Goal: Task Accomplishment & Management: Manage account settings

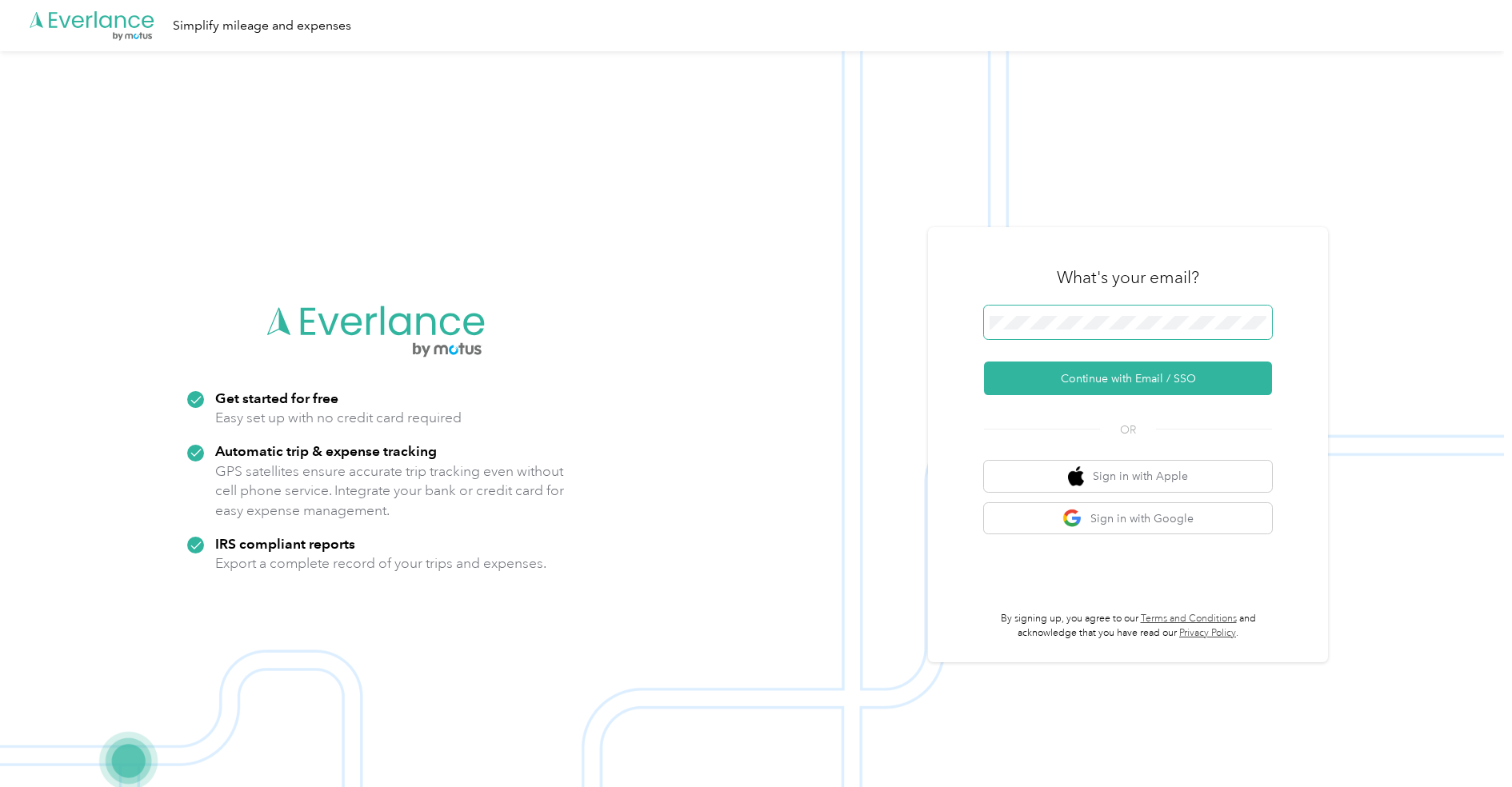
click at [1113, 307] on span at bounding box center [1128, 322] width 288 height 33
click at [1074, 397] on div "What's your email? Continue with Email / SSO OR Sign in with Apple Sign in with…" at bounding box center [1128, 444] width 288 height 390
click at [1079, 386] on button "Continue with Email / SSO" at bounding box center [1128, 379] width 288 height 33
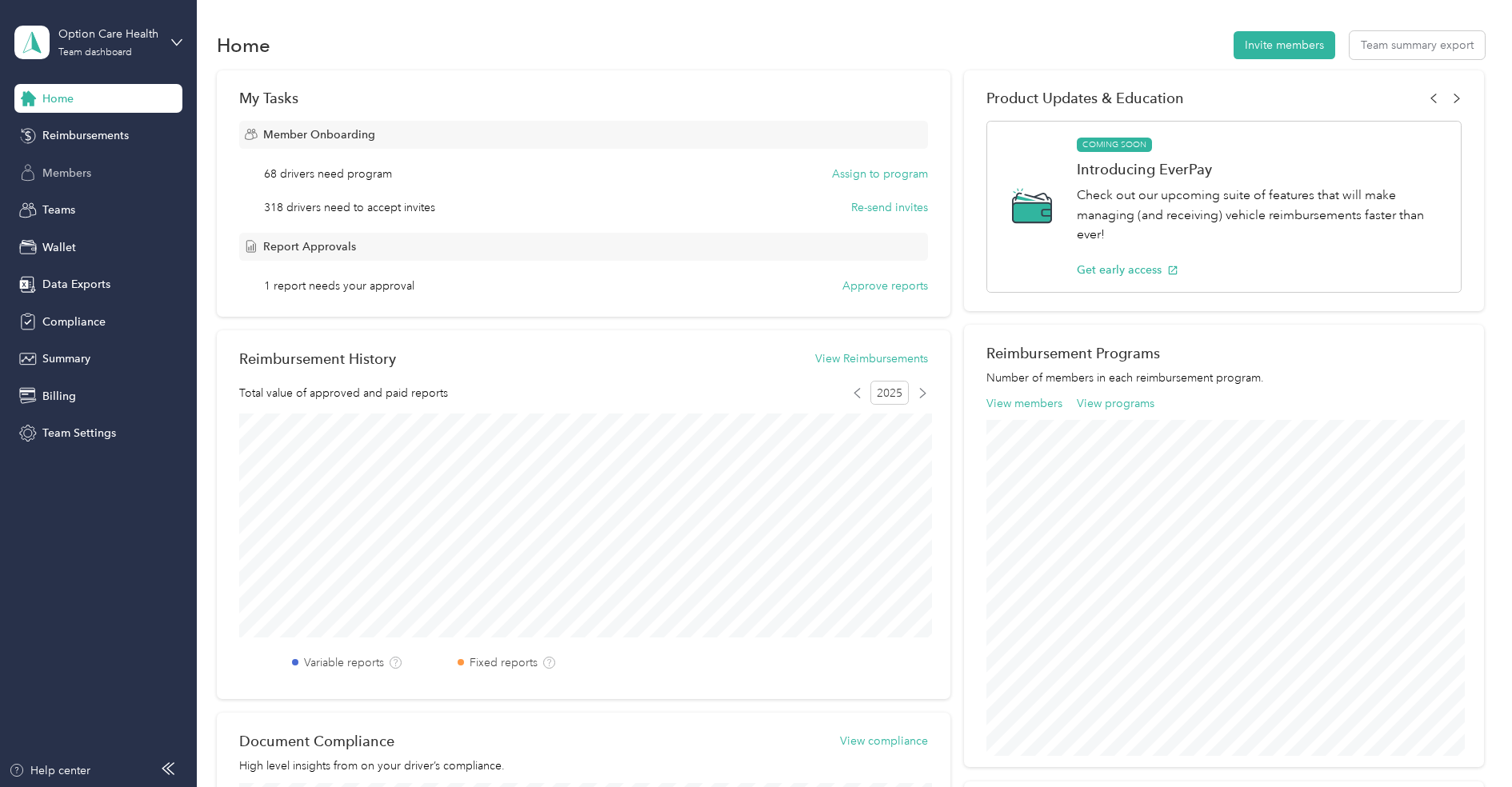
click at [80, 170] on span "Members" at bounding box center [67, 173] width 49 height 17
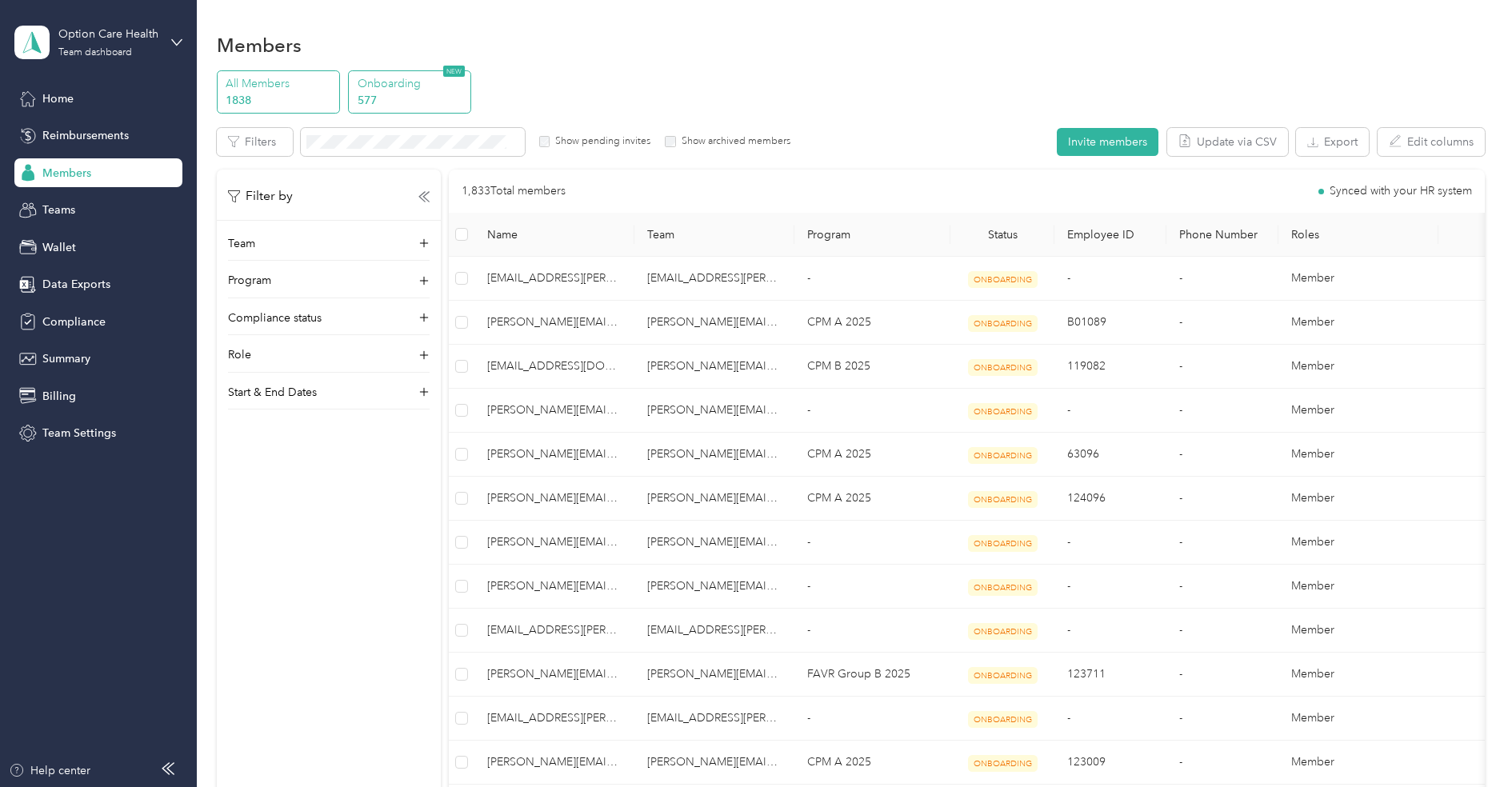
click at [406, 92] on p "577" at bounding box center [412, 100] width 109 height 17
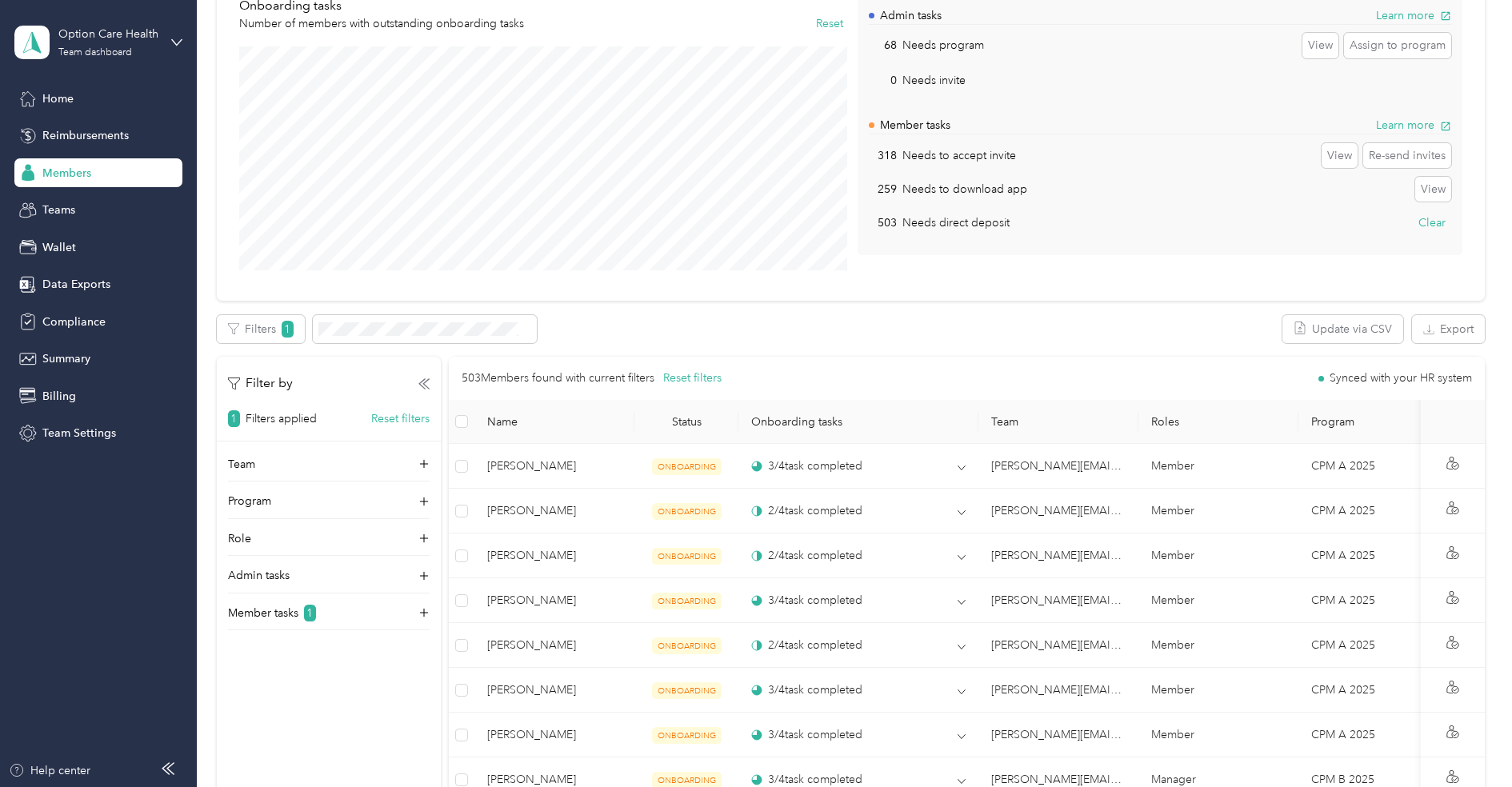
scroll to position [162, 0]
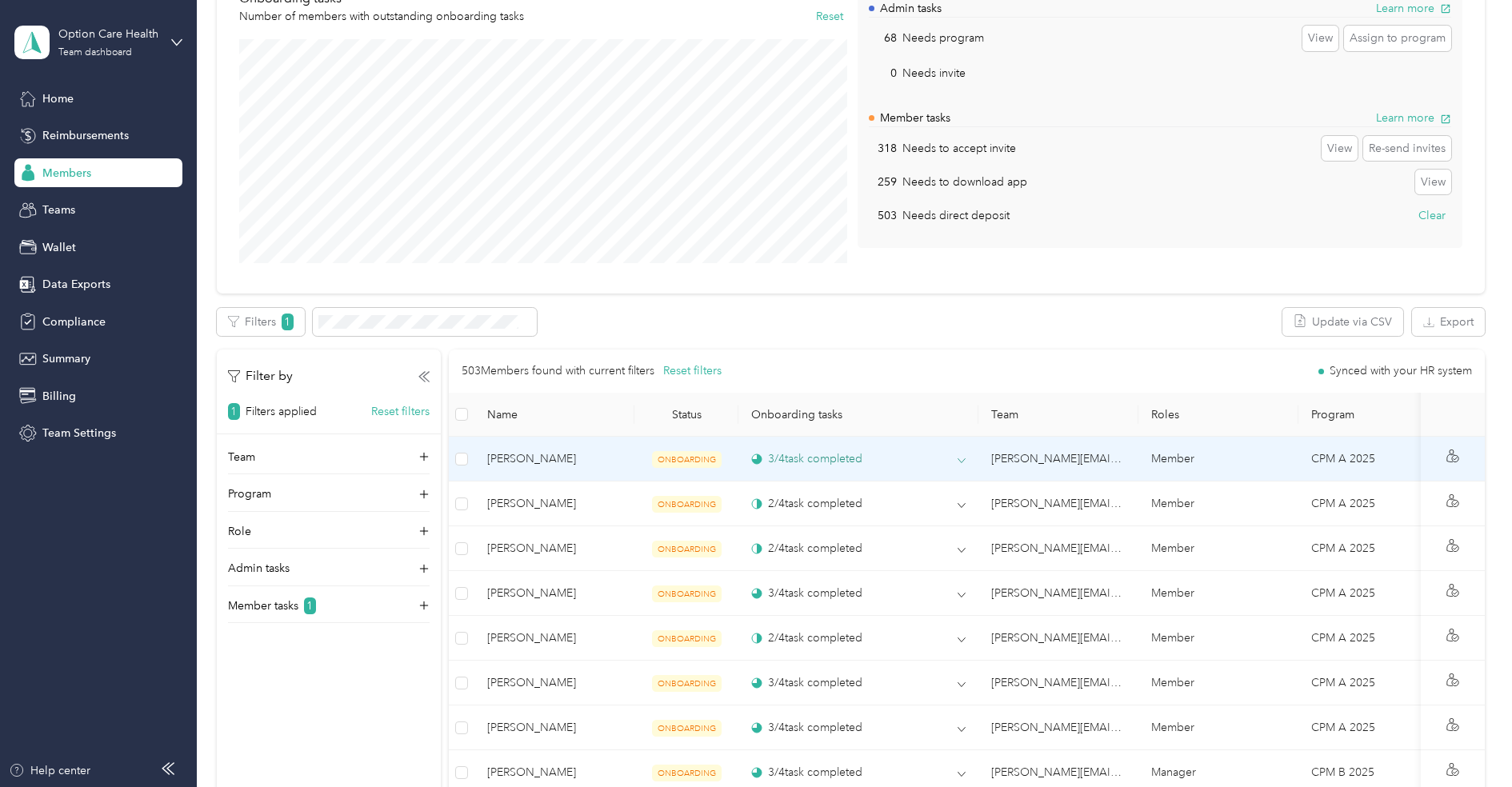
click at [827, 451] on div "3 / 4 task completed" at bounding box center [807, 458] width 112 height 17
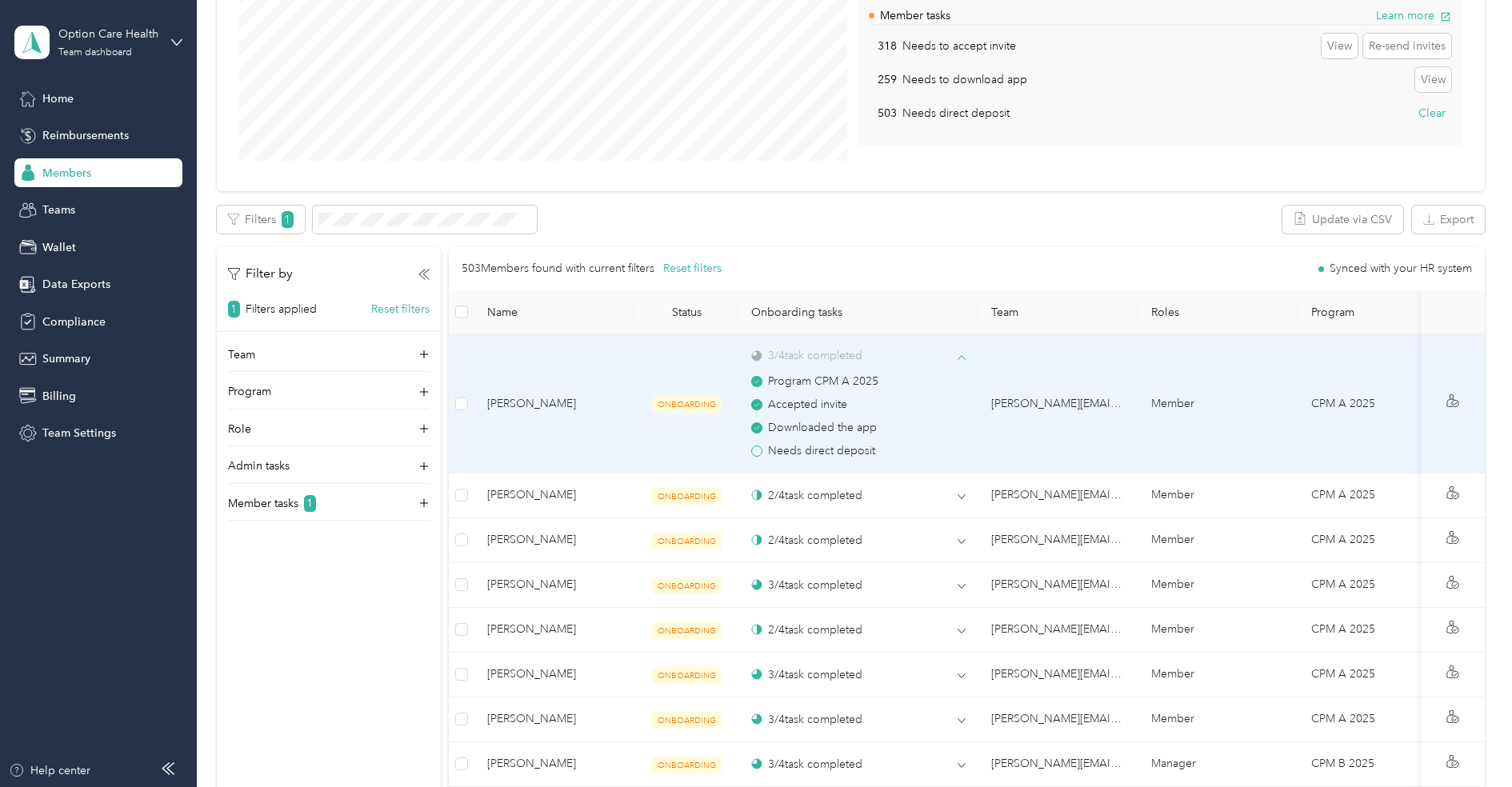
scroll to position [280, 0]
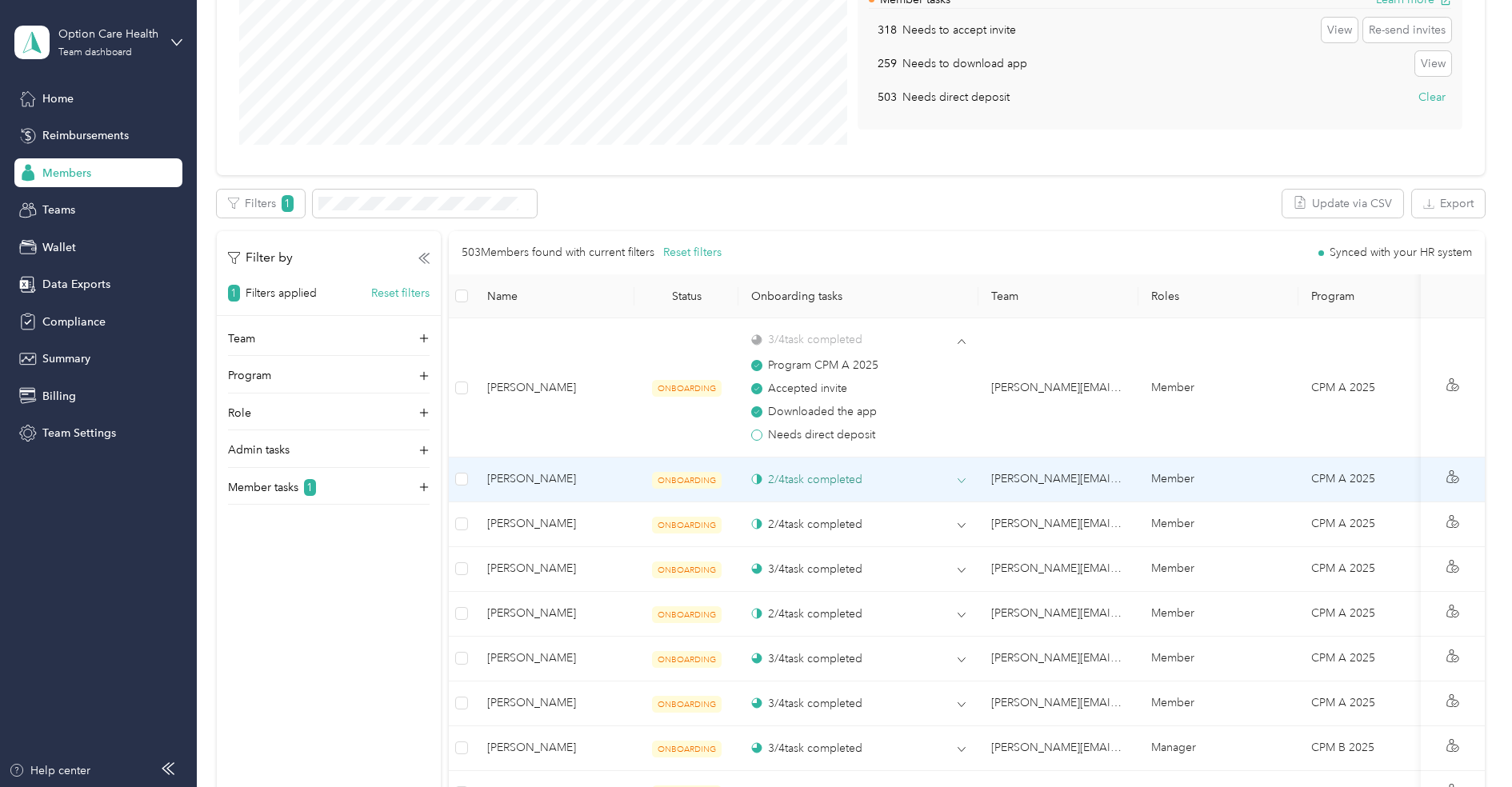
click at [827, 473] on div "2 / 4 task completed" at bounding box center [807, 479] width 112 height 17
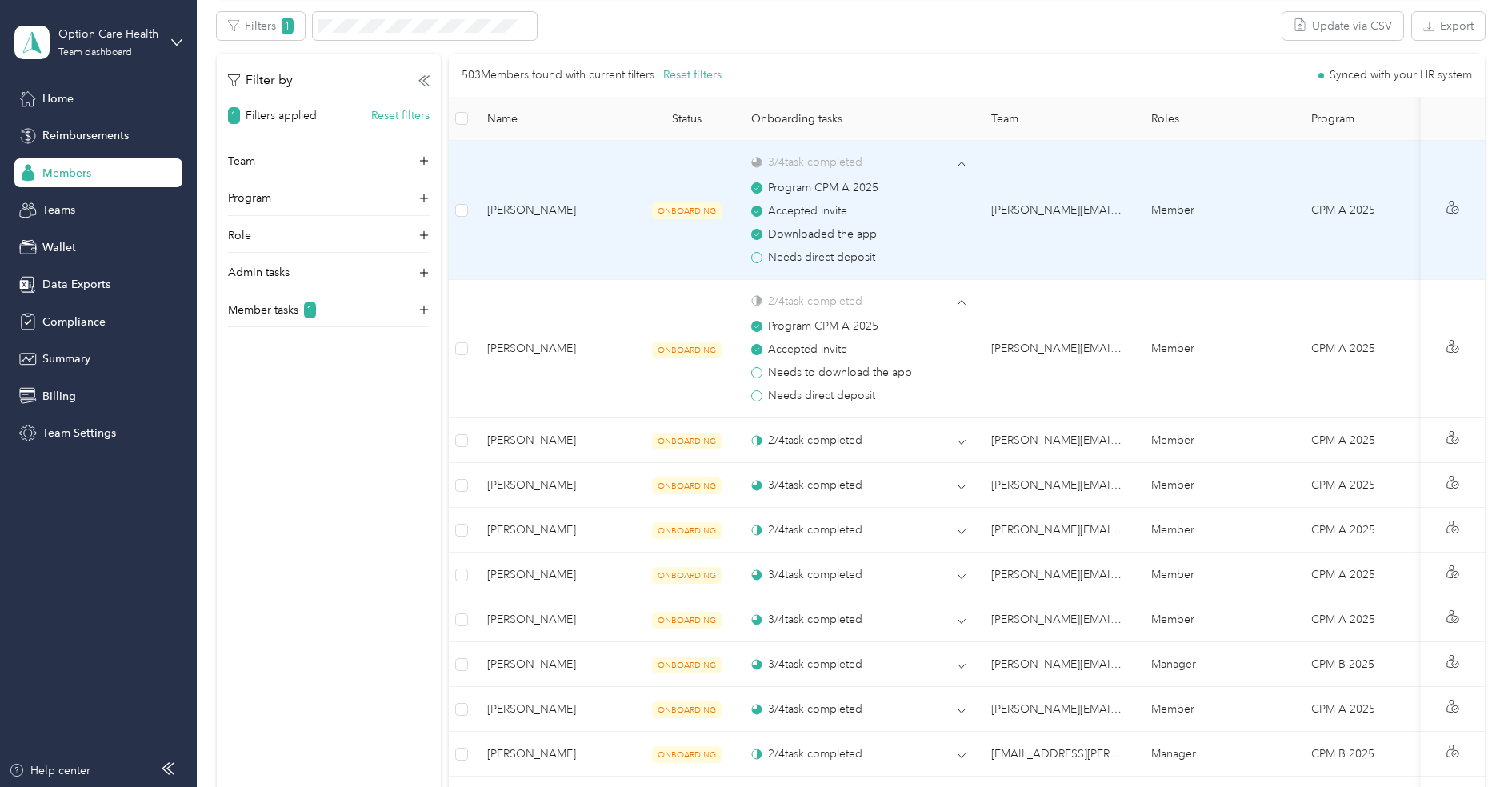
scroll to position [457, 0]
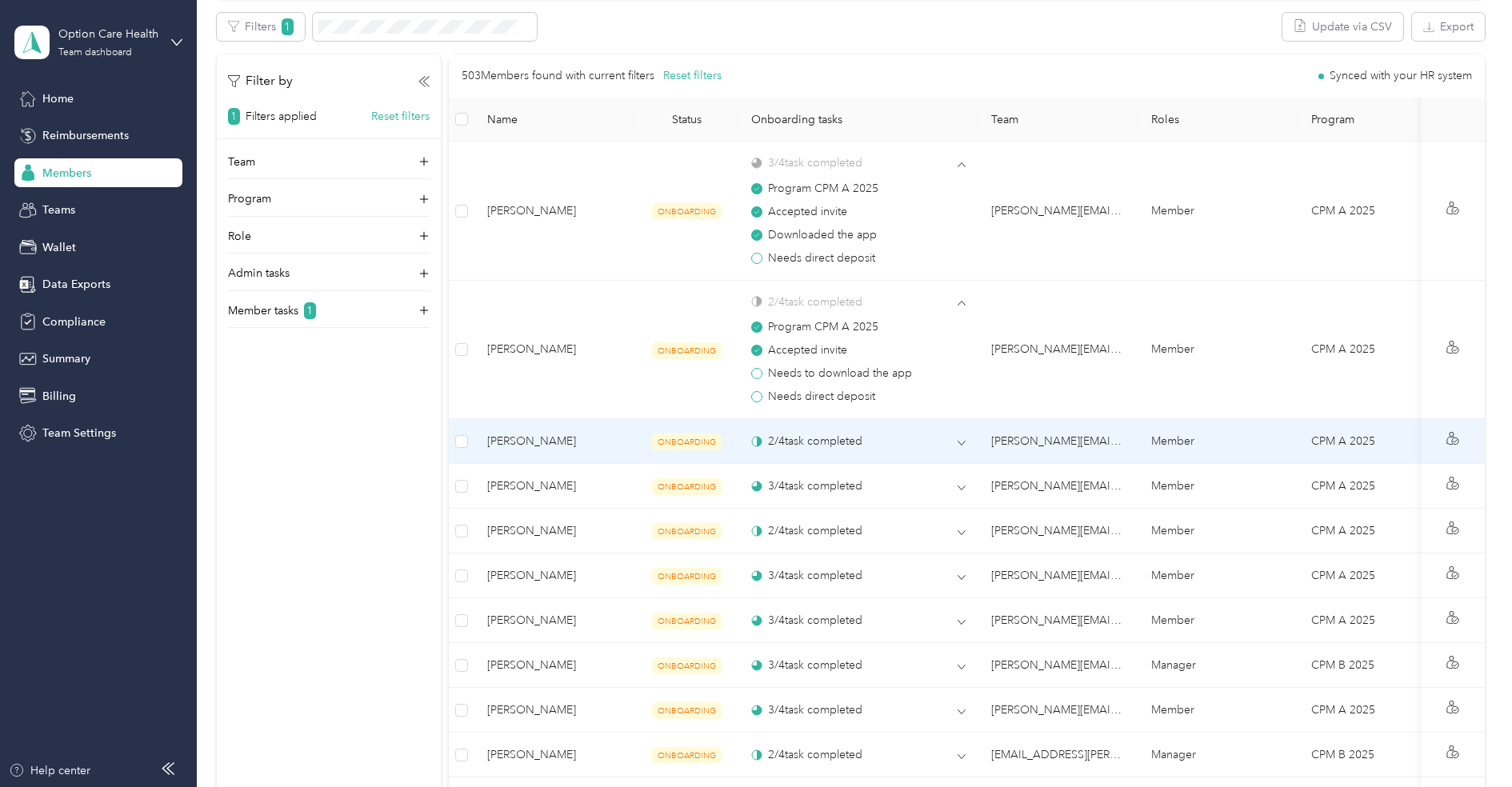
click at [708, 437] on span "ONBOARDING" at bounding box center [686, 441] width 69 height 17
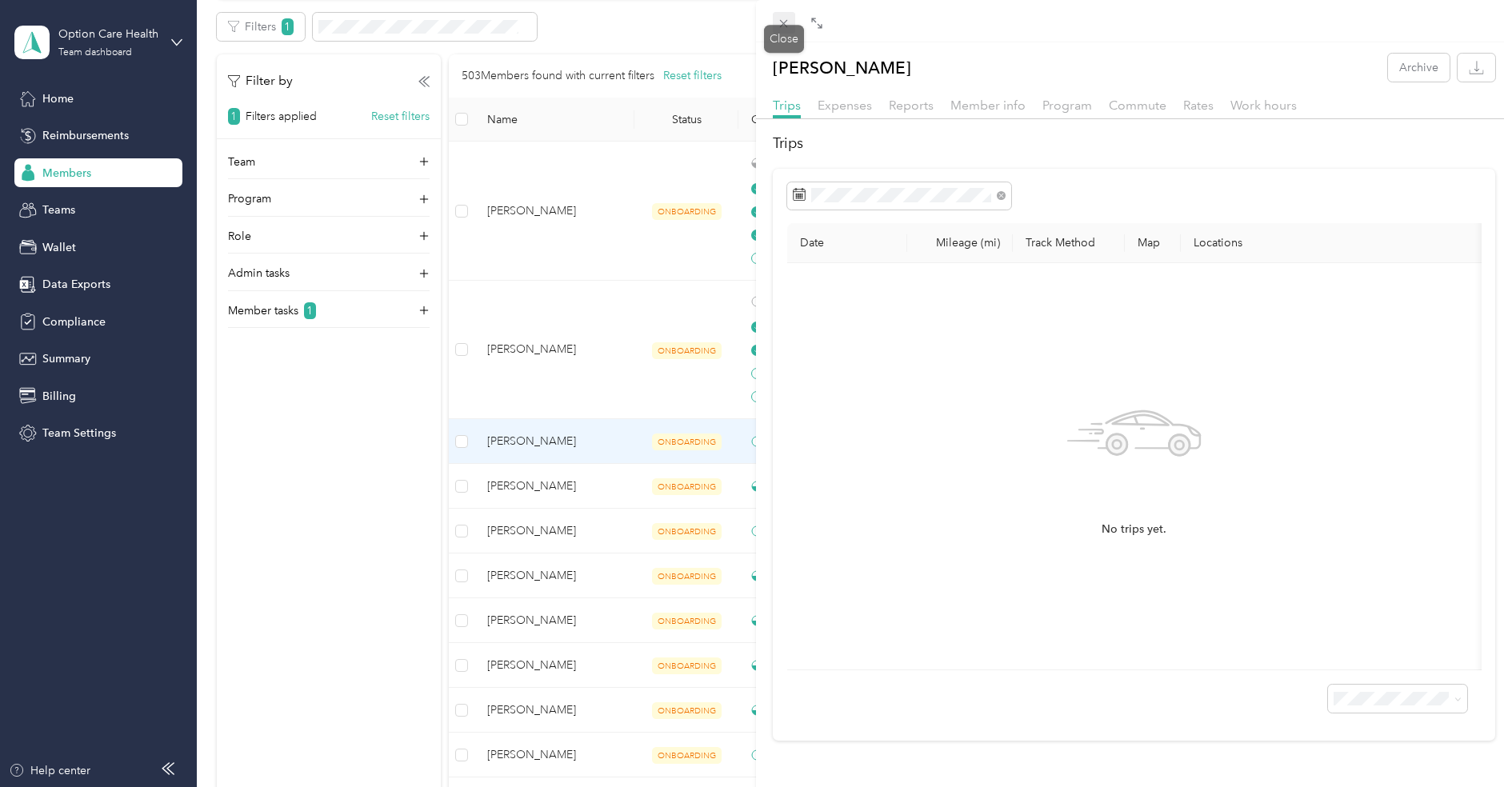
click at [782, 26] on icon at bounding box center [783, 23] width 13 height 13
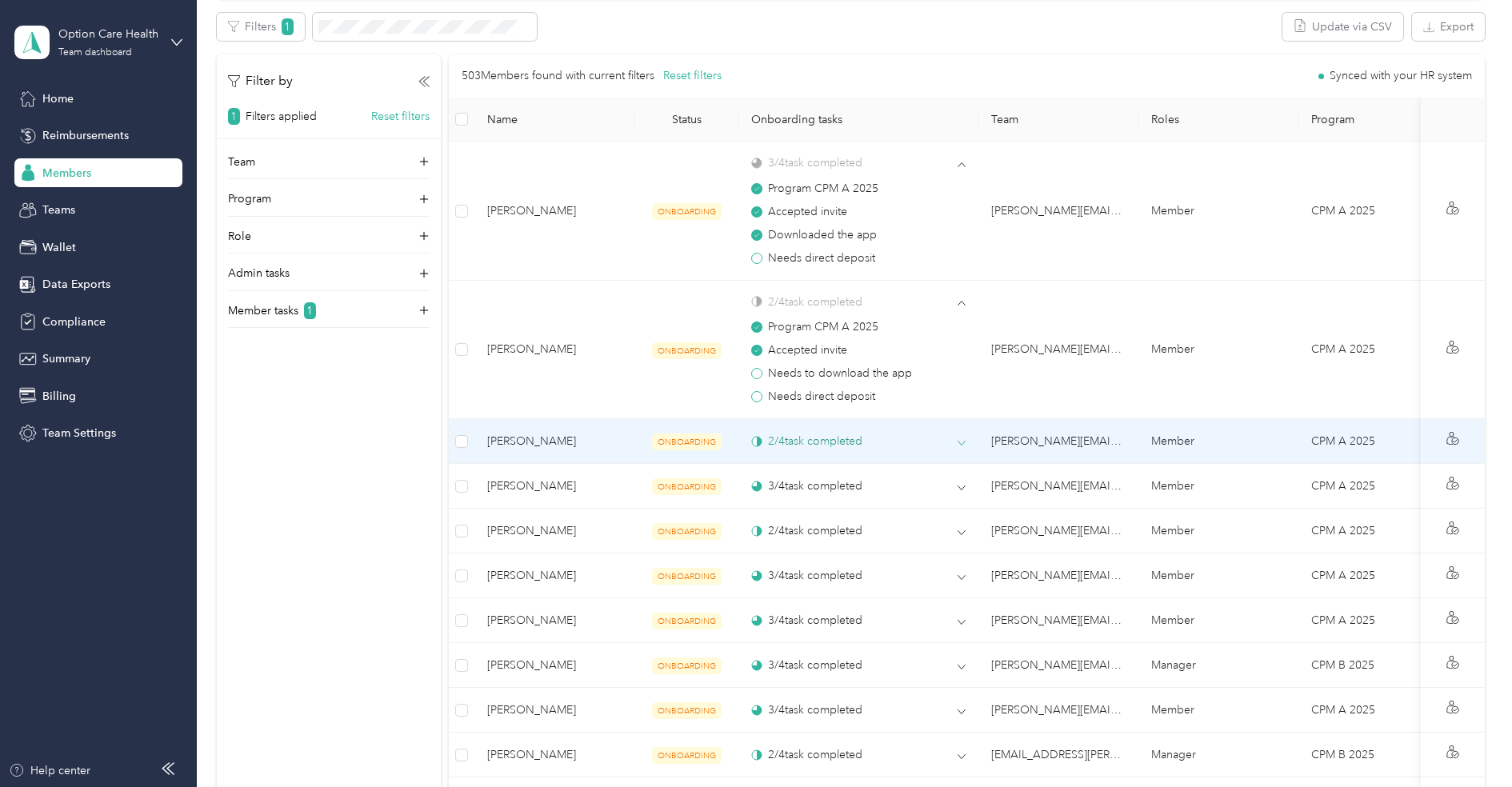
click at [925, 443] on div "2 / 4 task completed" at bounding box center [858, 441] width 214 height 17
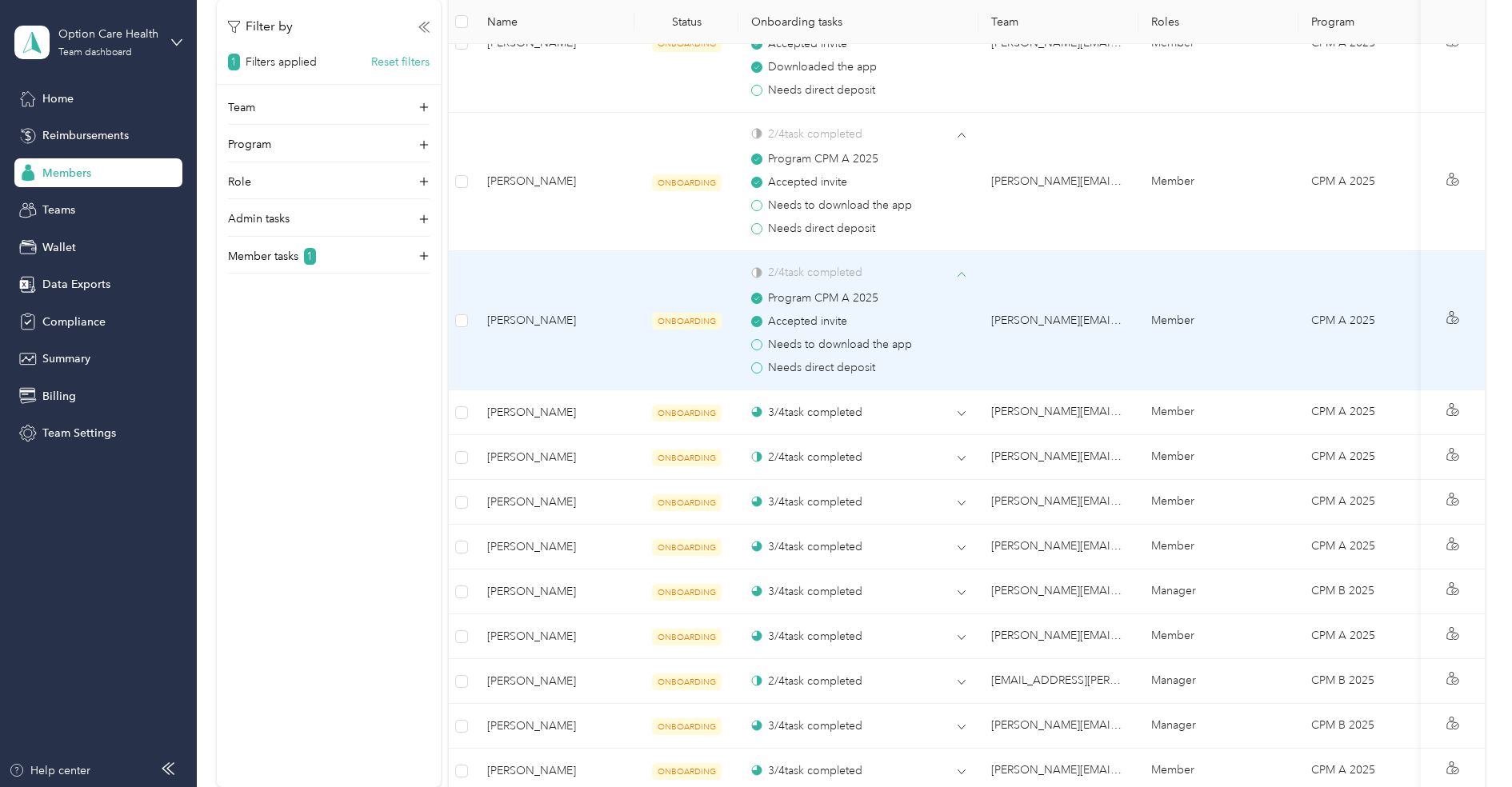
scroll to position [641, 0]
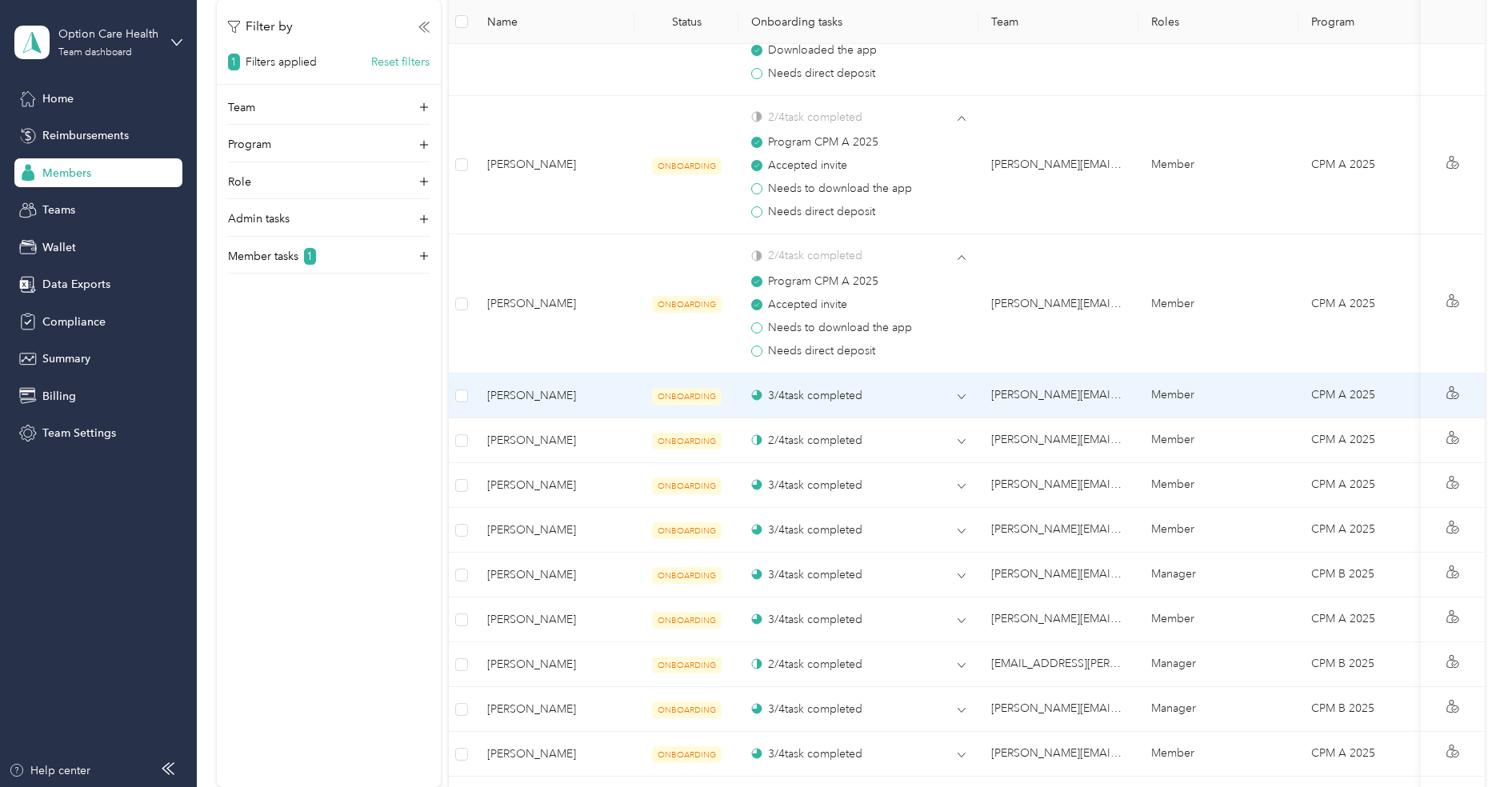
click at [930, 402] on td "3 / 4 task completed" at bounding box center [857, 395] width 240 height 45
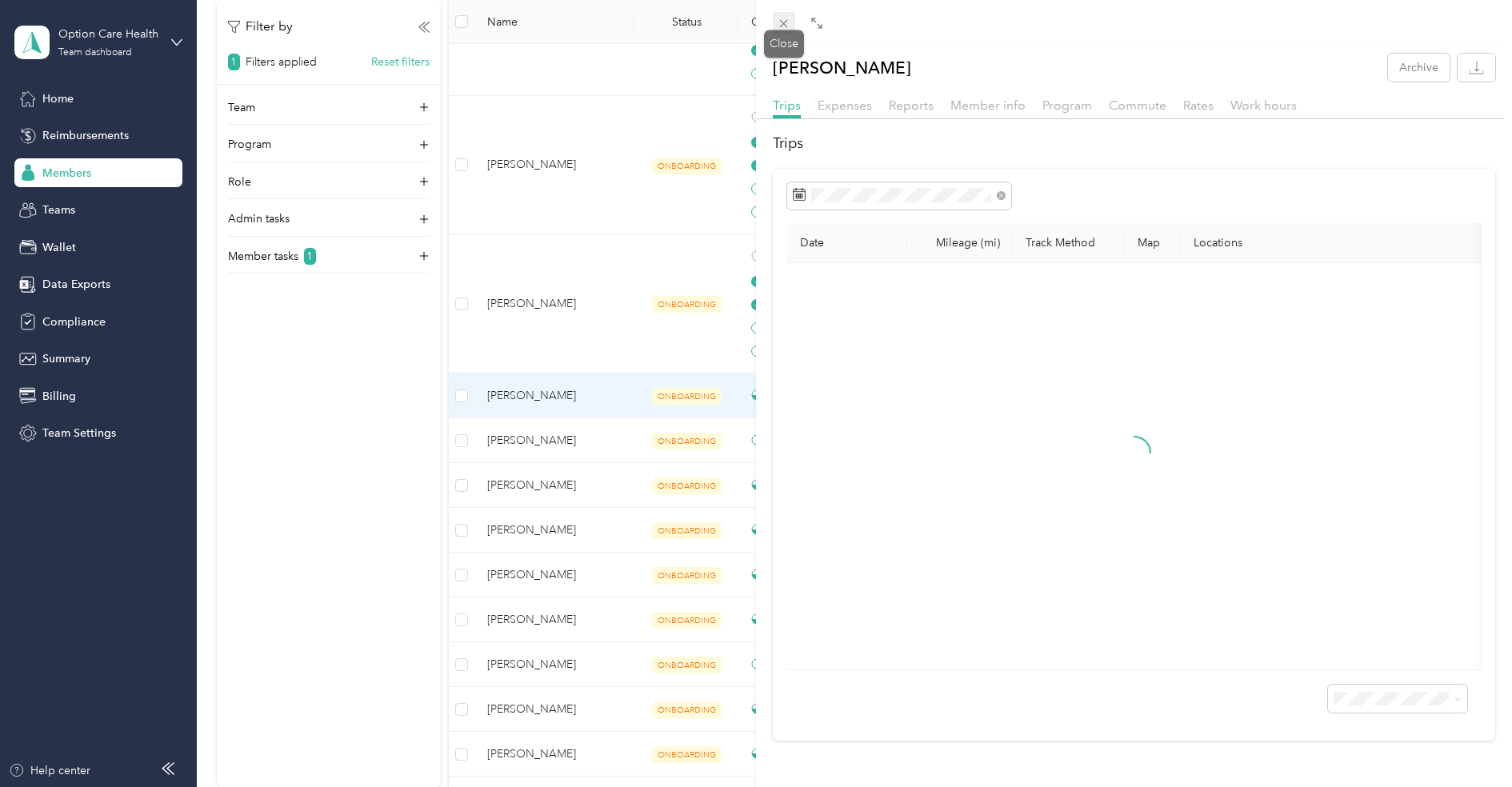
click at [783, 29] on icon at bounding box center [783, 23] width 13 height 13
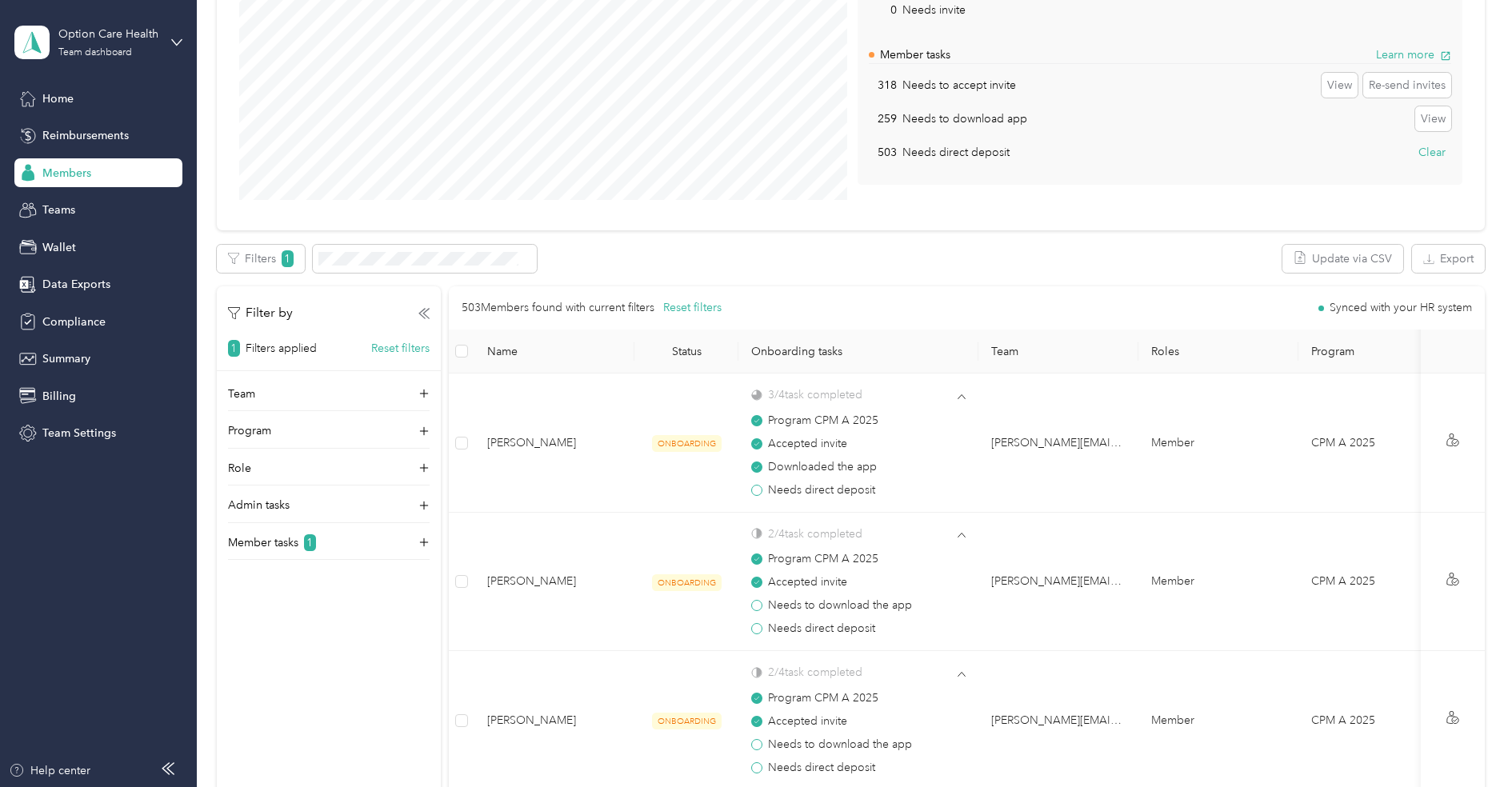
scroll to position [58, 0]
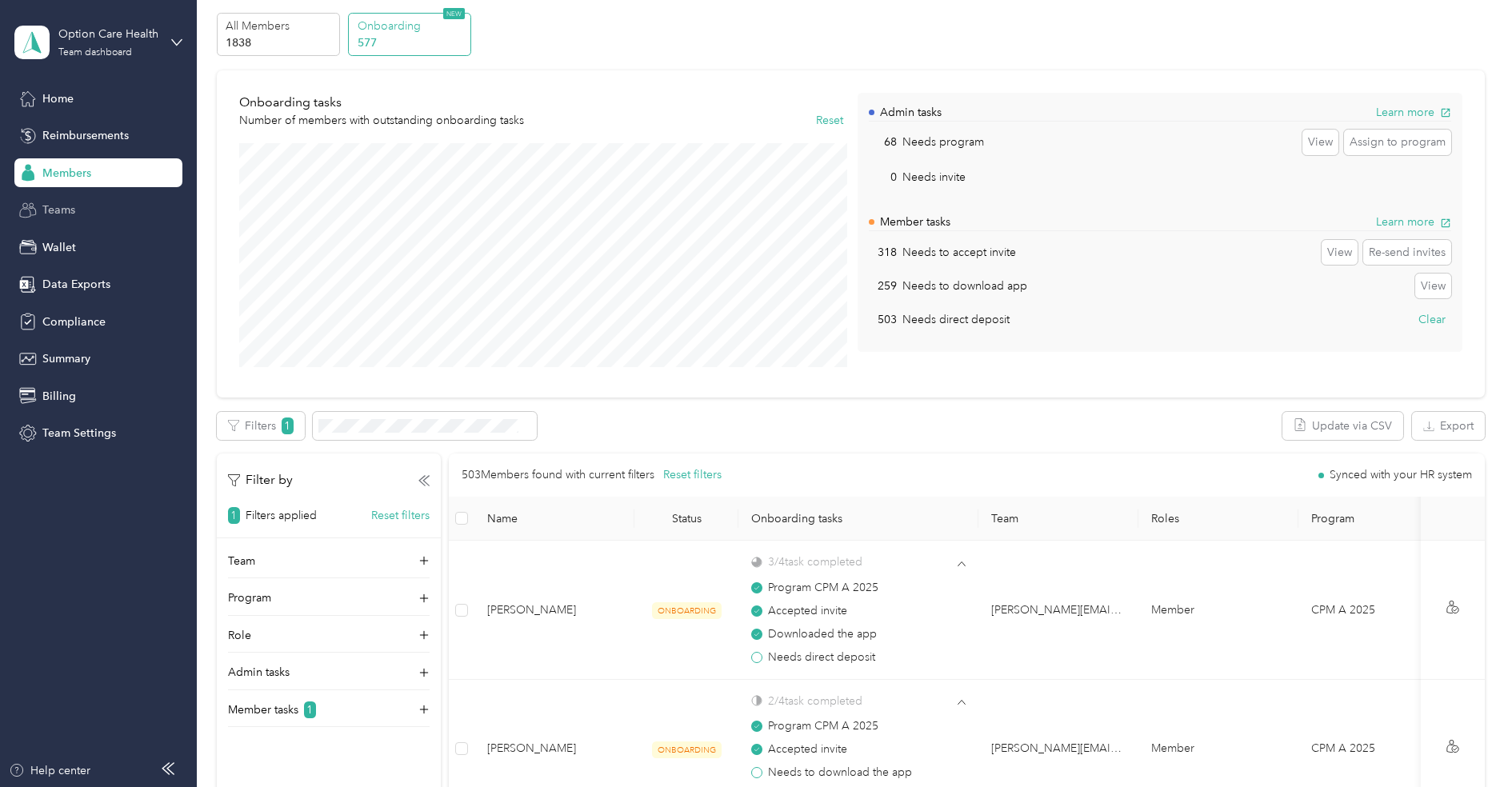
click at [48, 207] on span "Teams" at bounding box center [58, 209] width 33 height 17
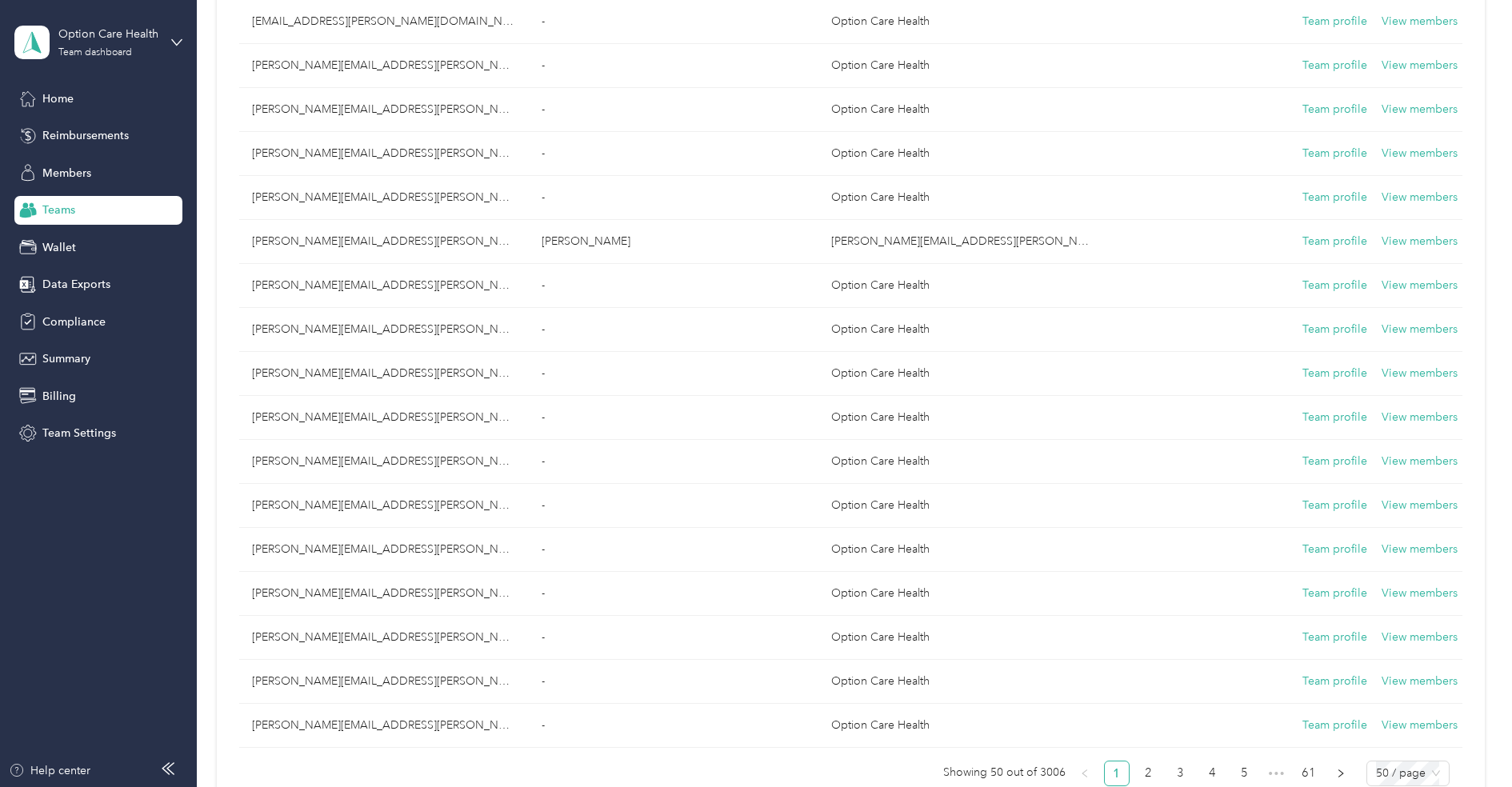
scroll to position [1790, 0]
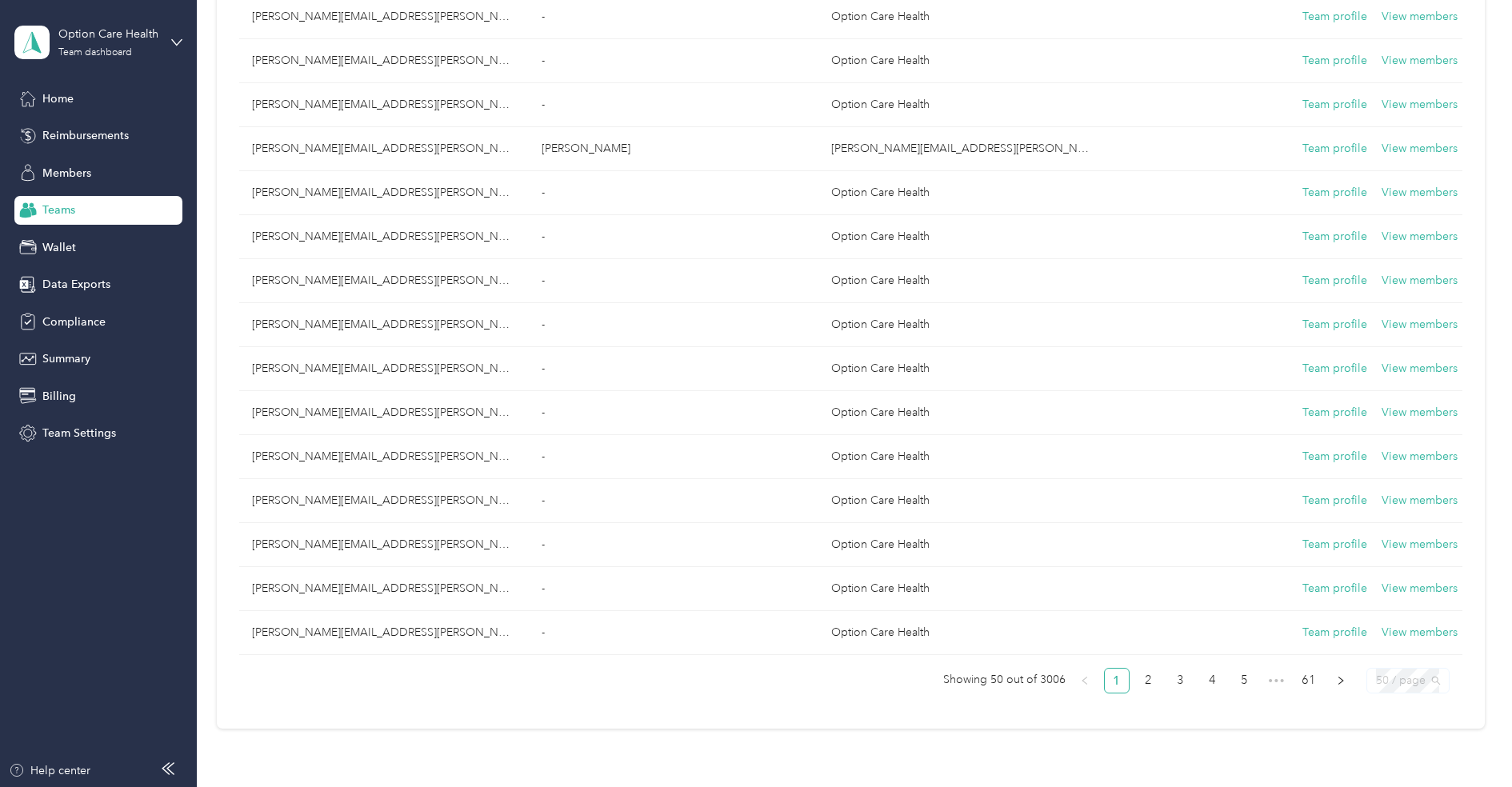
click at [1407, 668] on span "50 / page" at bounding box center [1407, 680] width 64 height 24
click at [1389, 755] on div "150 / page" at bounding box center [1407, 763] width 56 height 18
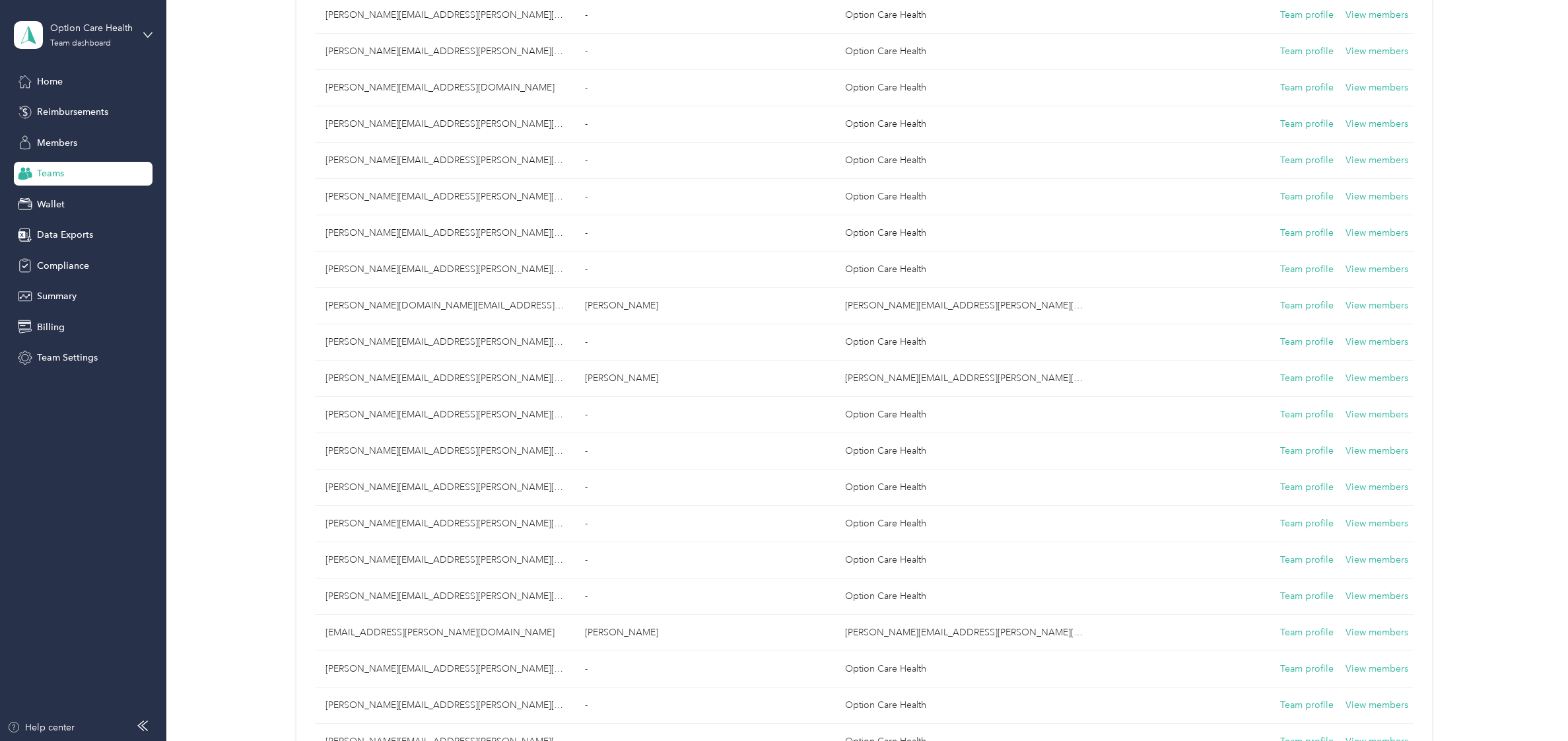
scroll to position [0, 0]
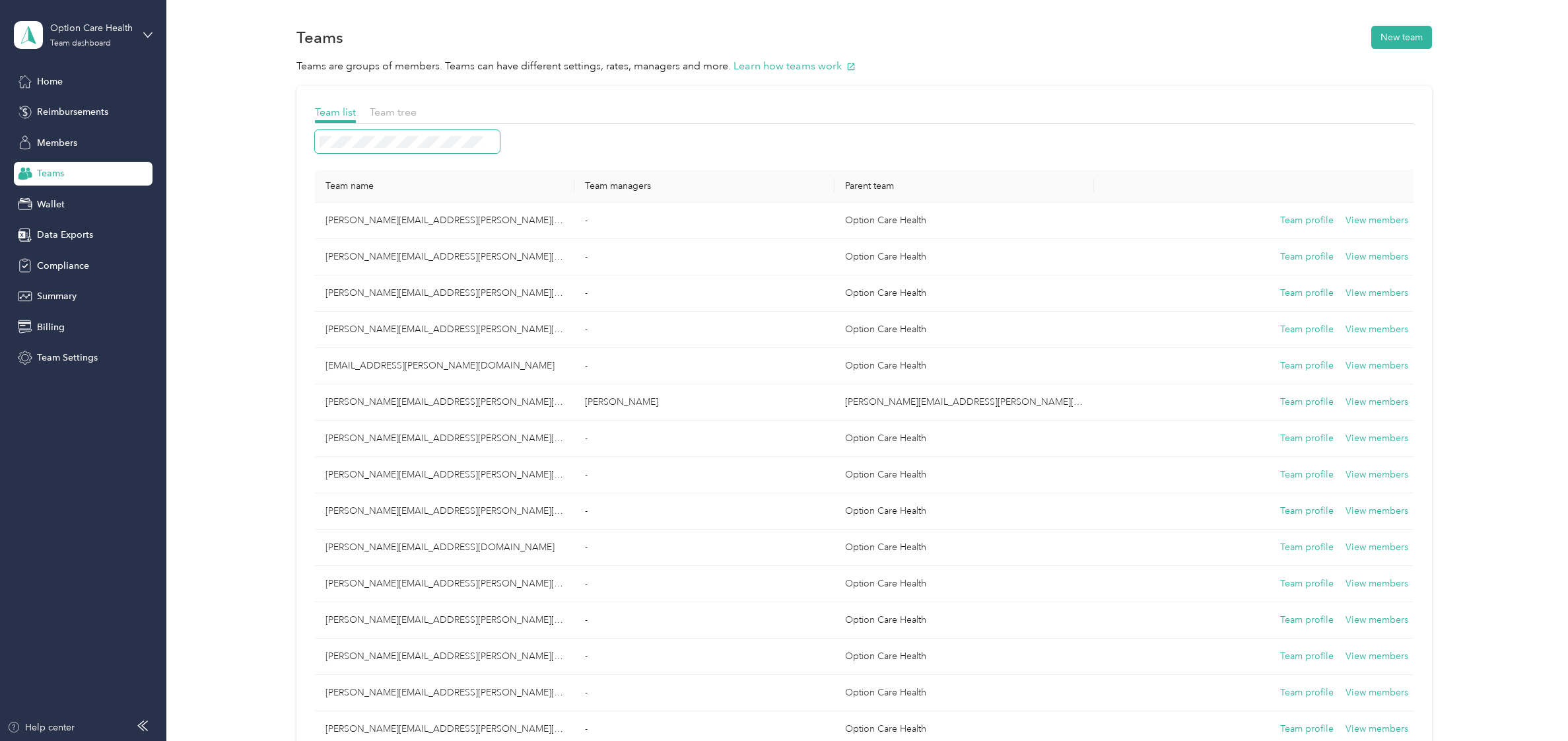
click at [379, 150] on span at bounding box center [407, 141] width 185 height 23
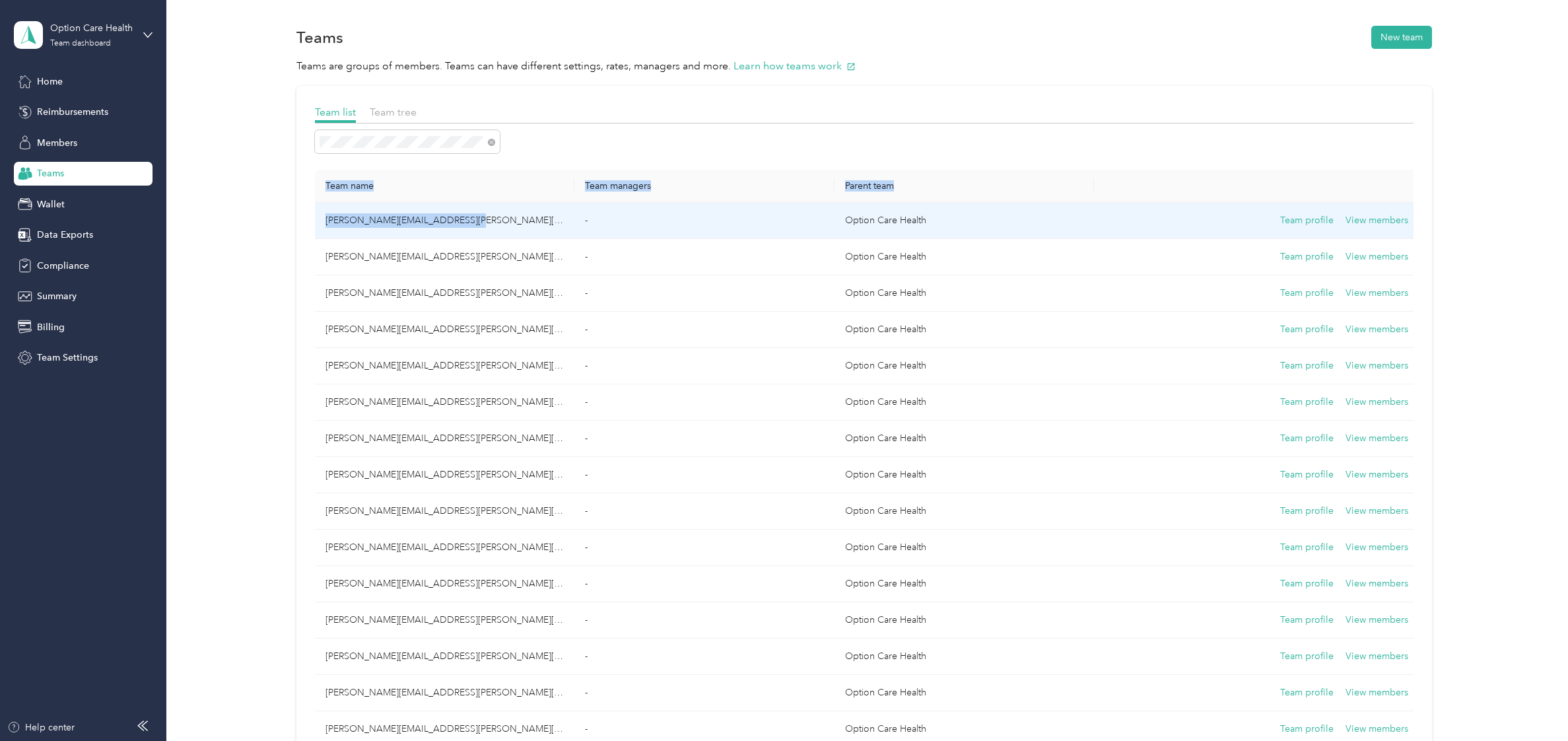
copy table "Team name Team managers Parent team [PERSON_NAME][EMAIL_ADDRESS][PERSON_NAME][D…"
drag, startPoint x: 475, startPoint y: 218, endPoint x: 314, endPoint y: 226, distance: 161.2
click at [315, 226] on td "[PERSON_NAME][EMAIL_ADDRESS][PERSON_NAME][DOMAIN_NAME]" at bounding box center [445, 221] width 260 height 36
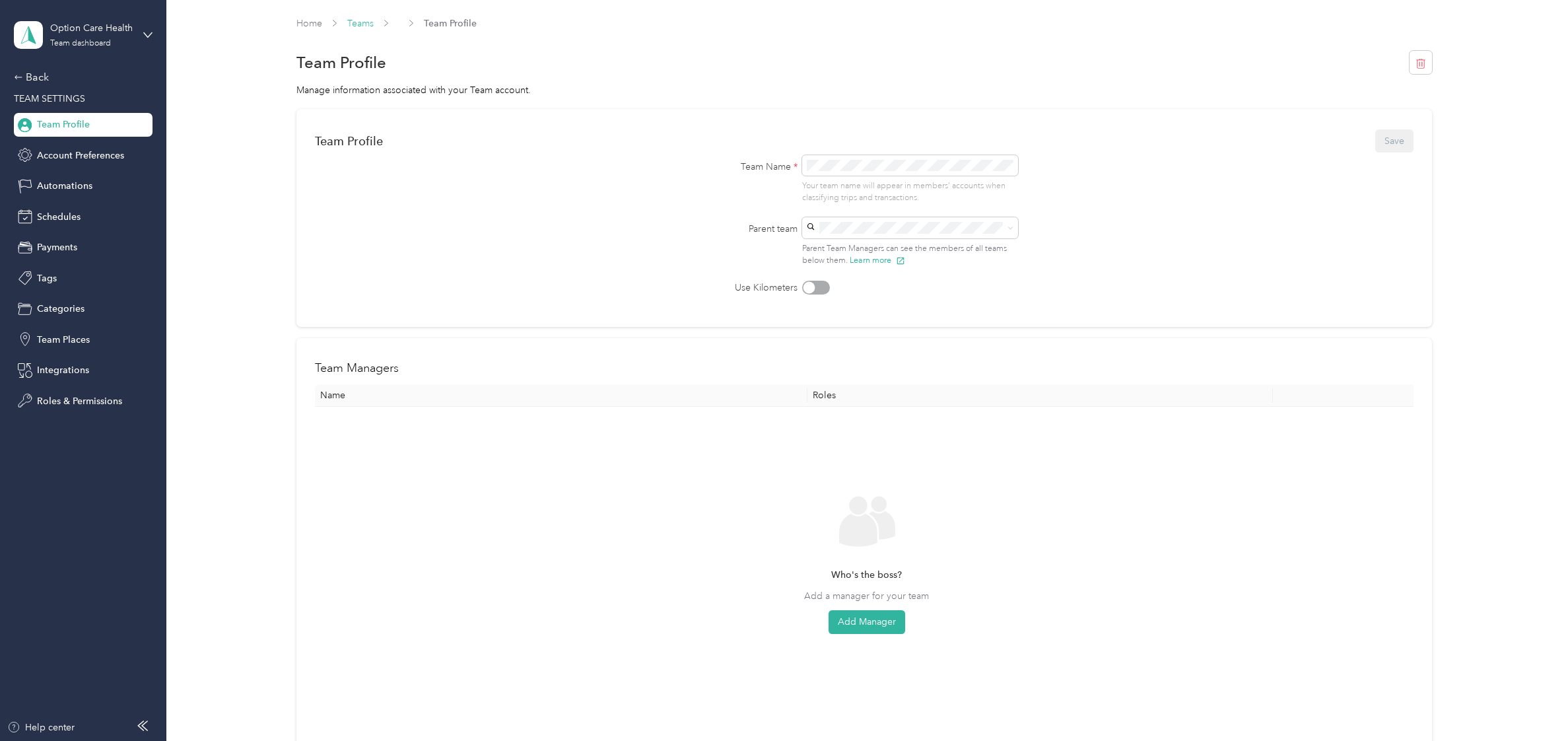
click at [363, 28] on link "Teams" at bounding box center [360, 23] width 26 height 11
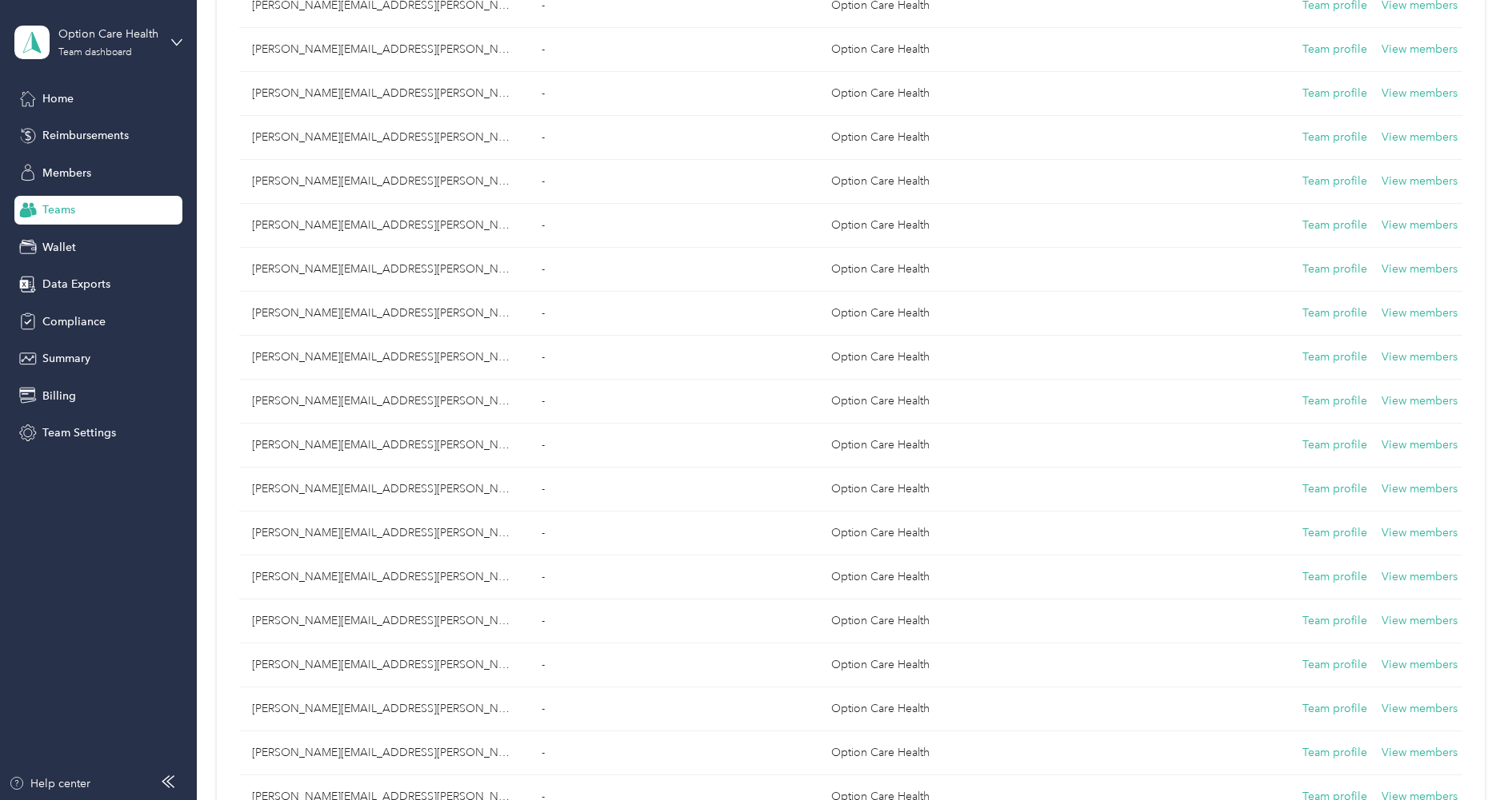
scroll to position [1874, 0]
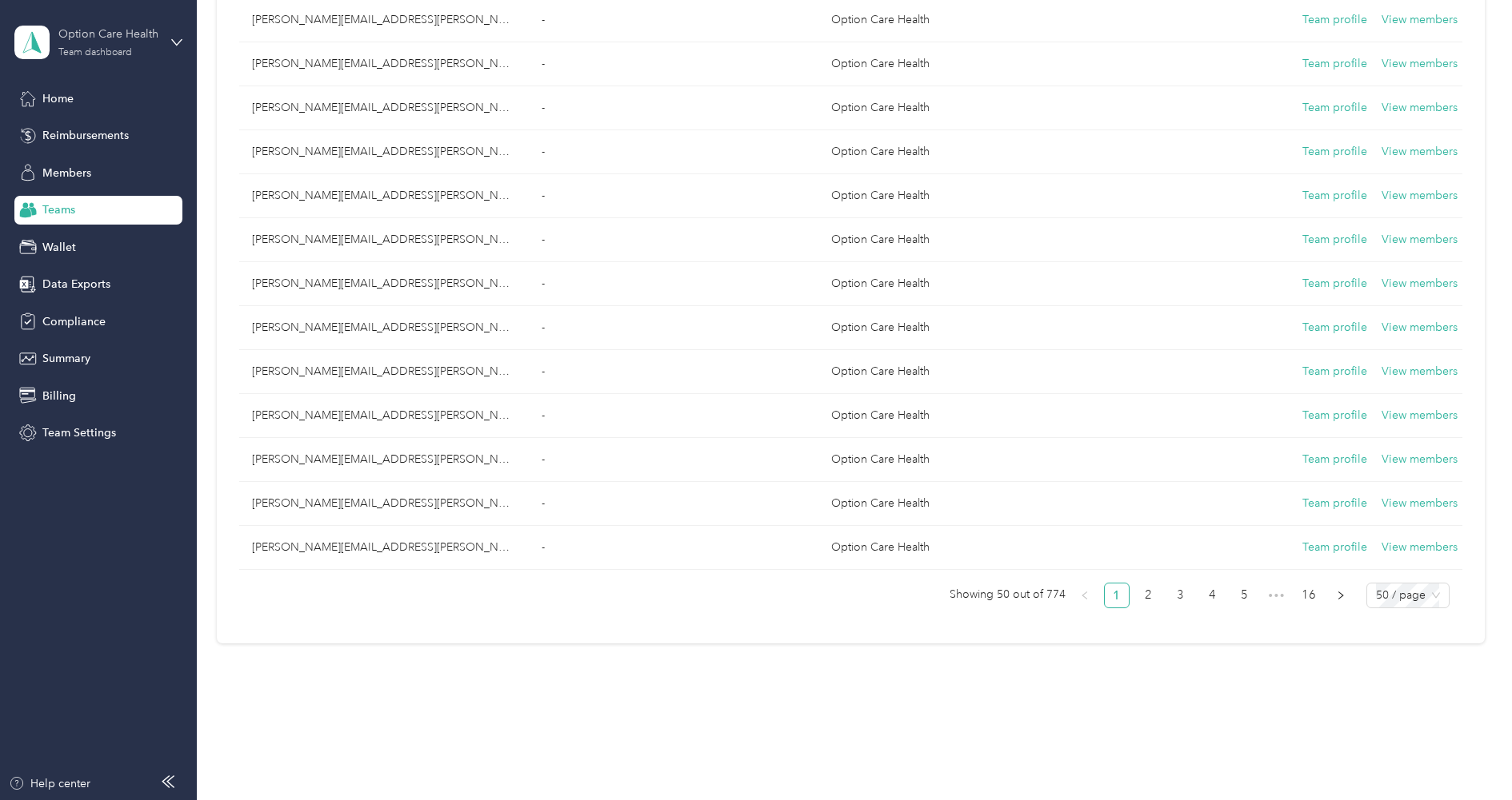
click at [103, 33] on div "Option Care Health" at bounding box center [108, 33] width 100 height 17
click at [66, 200] on div "Log out" at bounding box center [60, 204] width 61 height 17
